Goal: Task Accomplishment & Management: Manage account settings

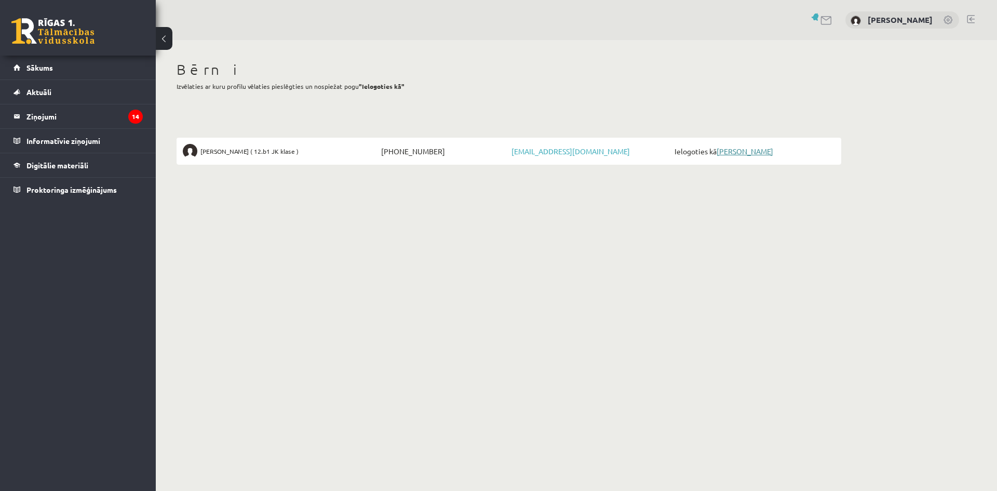
click at [730, 151] on link "[PERSON_NAME]" at bounding box center [745, 150] width 57 height 9
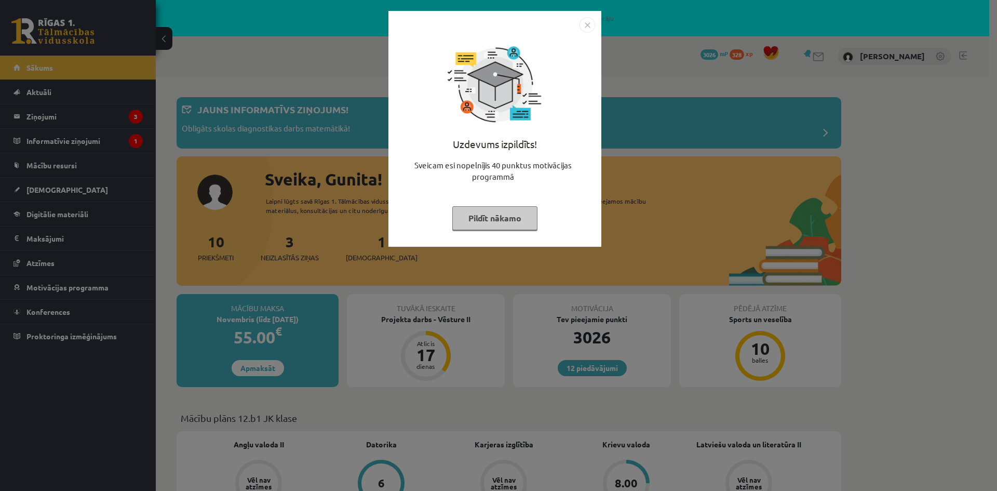
click at [589, 24] on img "Close" at bounding box center [587, 25] width 16 height 16
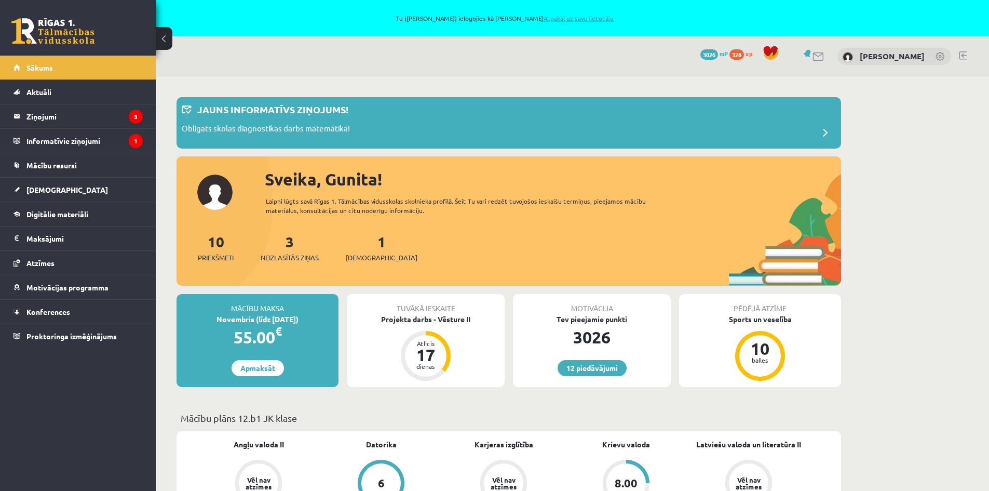
click at [581, 17] on link "Atpakaļ uz savu lietotāju" at bounding box center [579, 18] width 70 height 8
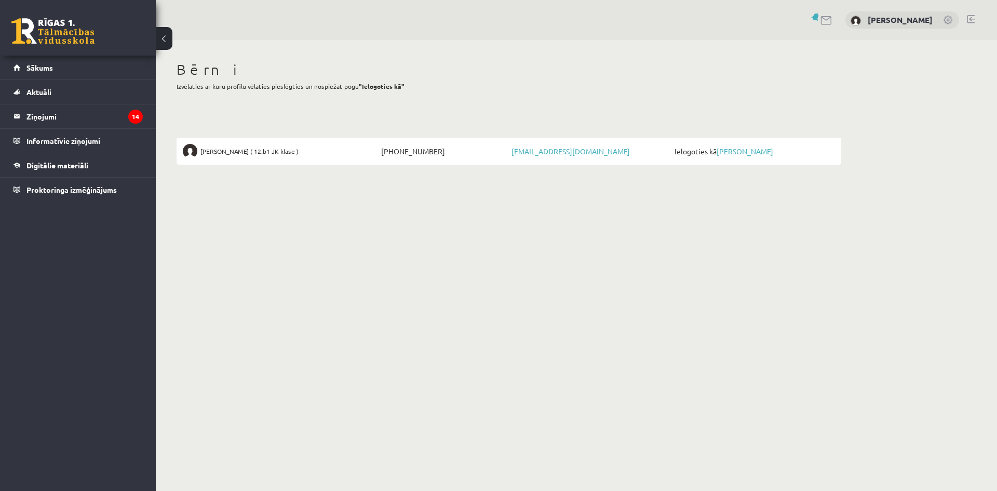
click at [972, 17] on link at bounding box center [971, 19] width 8 height 8
